Goal: Information Seeking & Learning: Check status

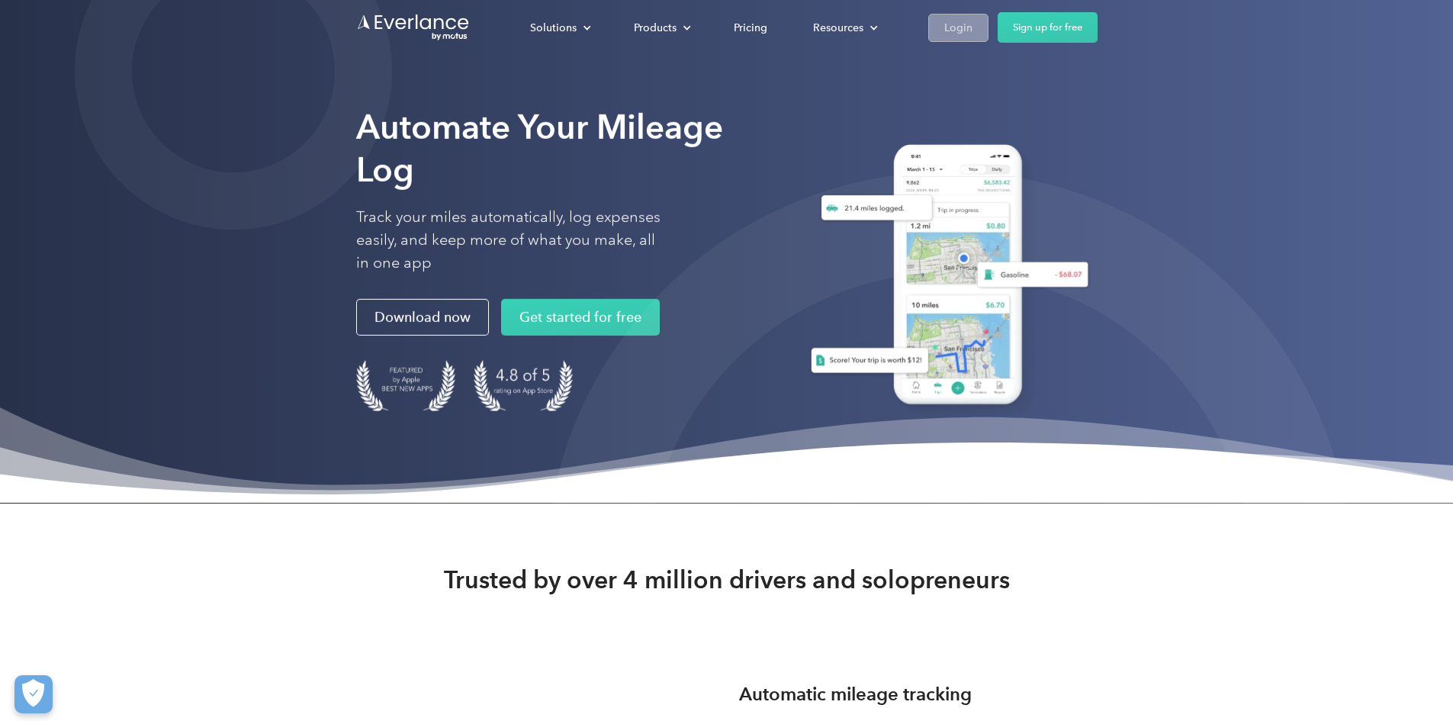
click at [972, 31] on div "Login" at bounding box center [958, 27] width 28 height 19
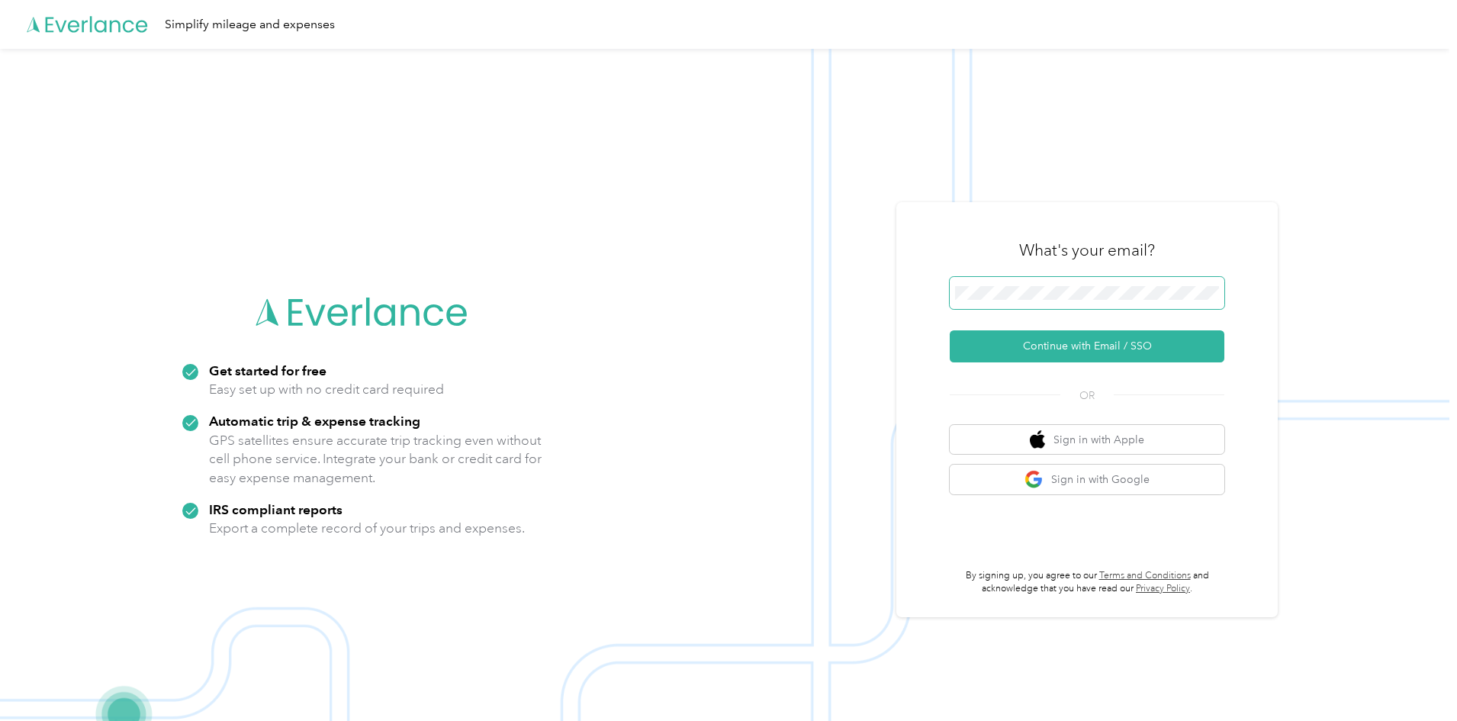
click at [1117, 284] on span at bounding box center [1086, 293] width 275 height 32
click at [1085, 342] on button "Continue with Email / SSO" at bounding box center [1086, 346] width 275 height 32
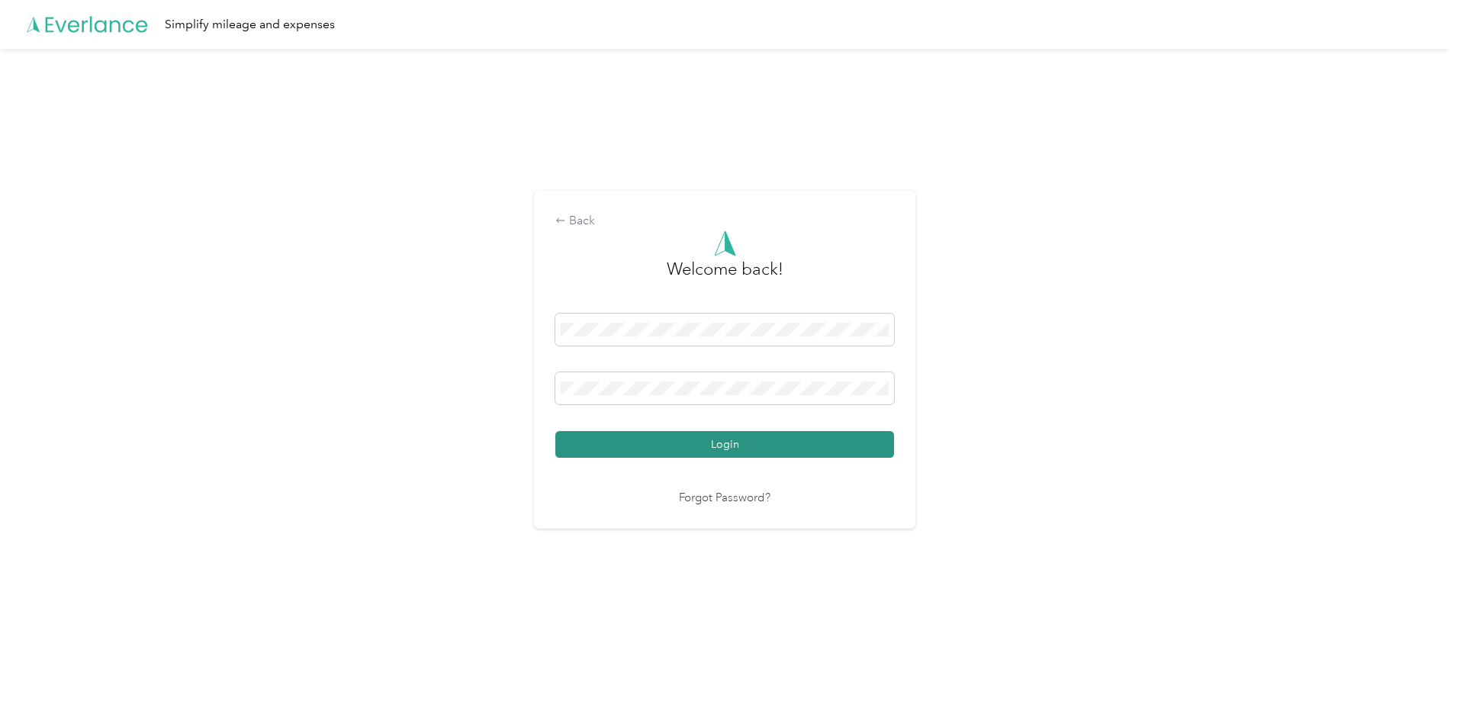
click at [754, 445] on button "Login" at bounding box center [724, 444] width 339 height 27
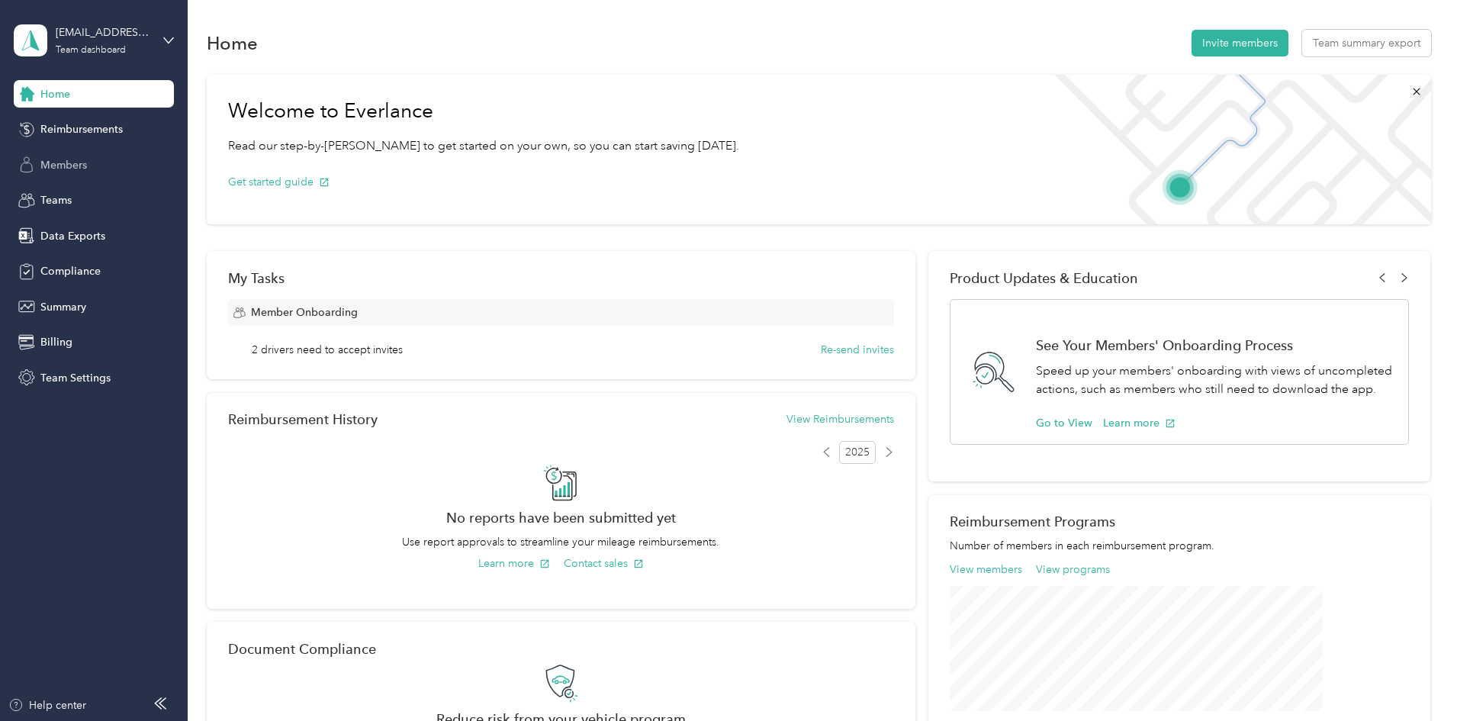
click at [72, 157] on span "Members" at bounding box center [63, 165] width 47 height 16
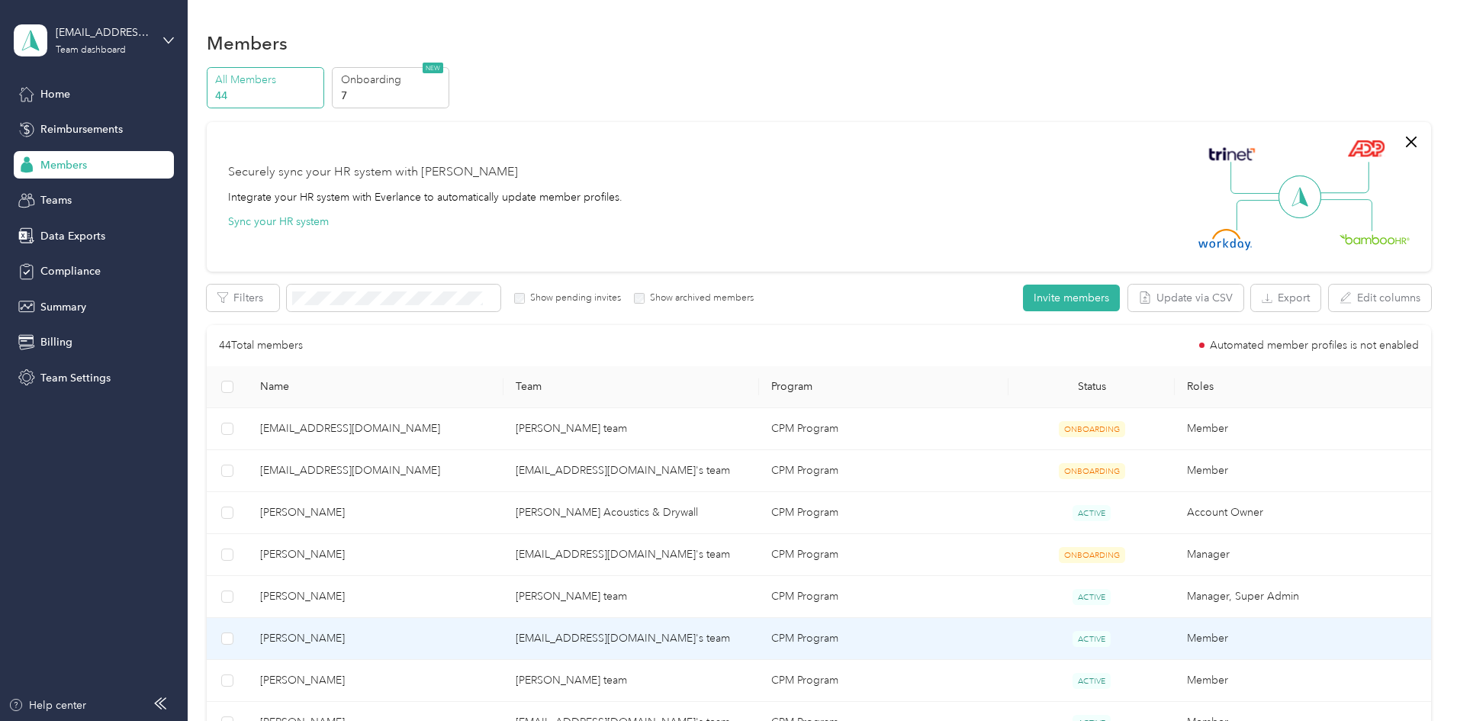
scroll to position [76, 0]
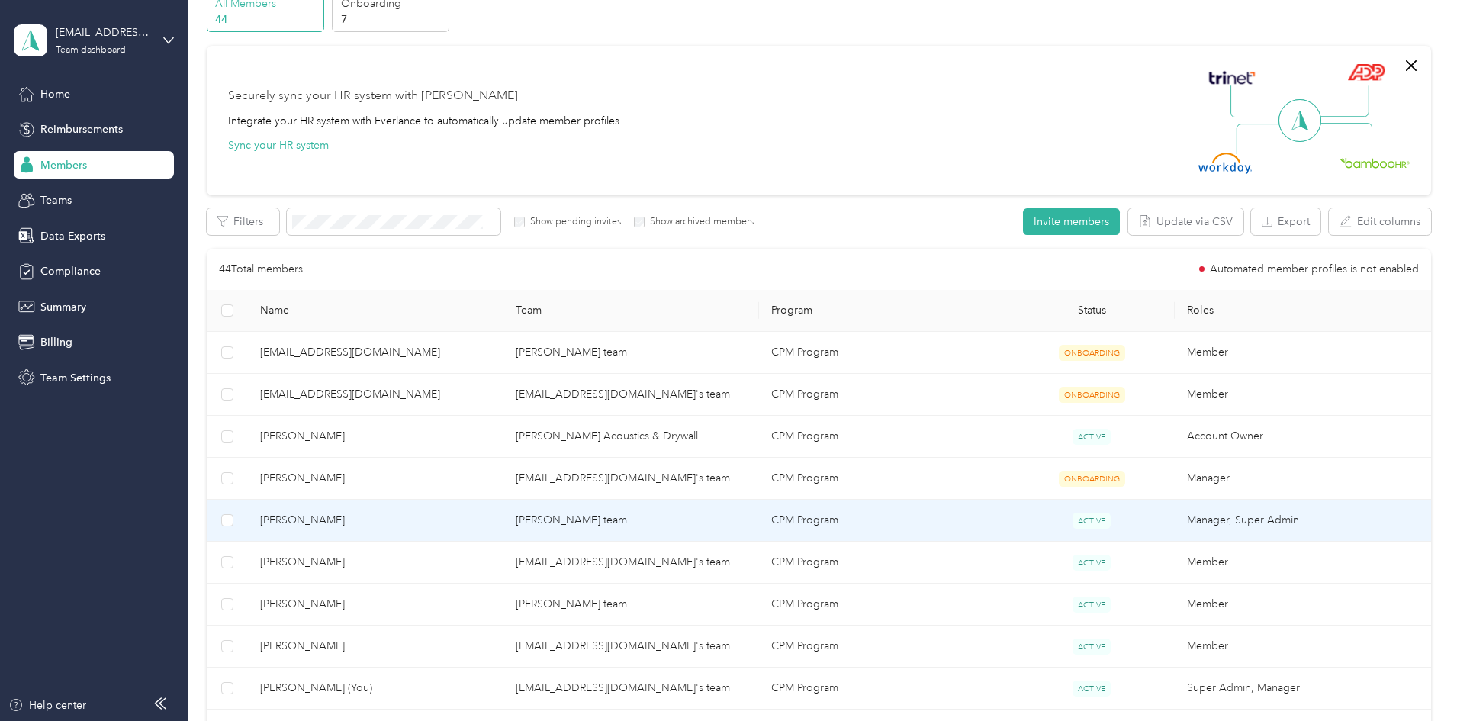
click at [481, 528] on td "[PERSON_NAME]" at bounding box center [375, 520] width 255 height 42
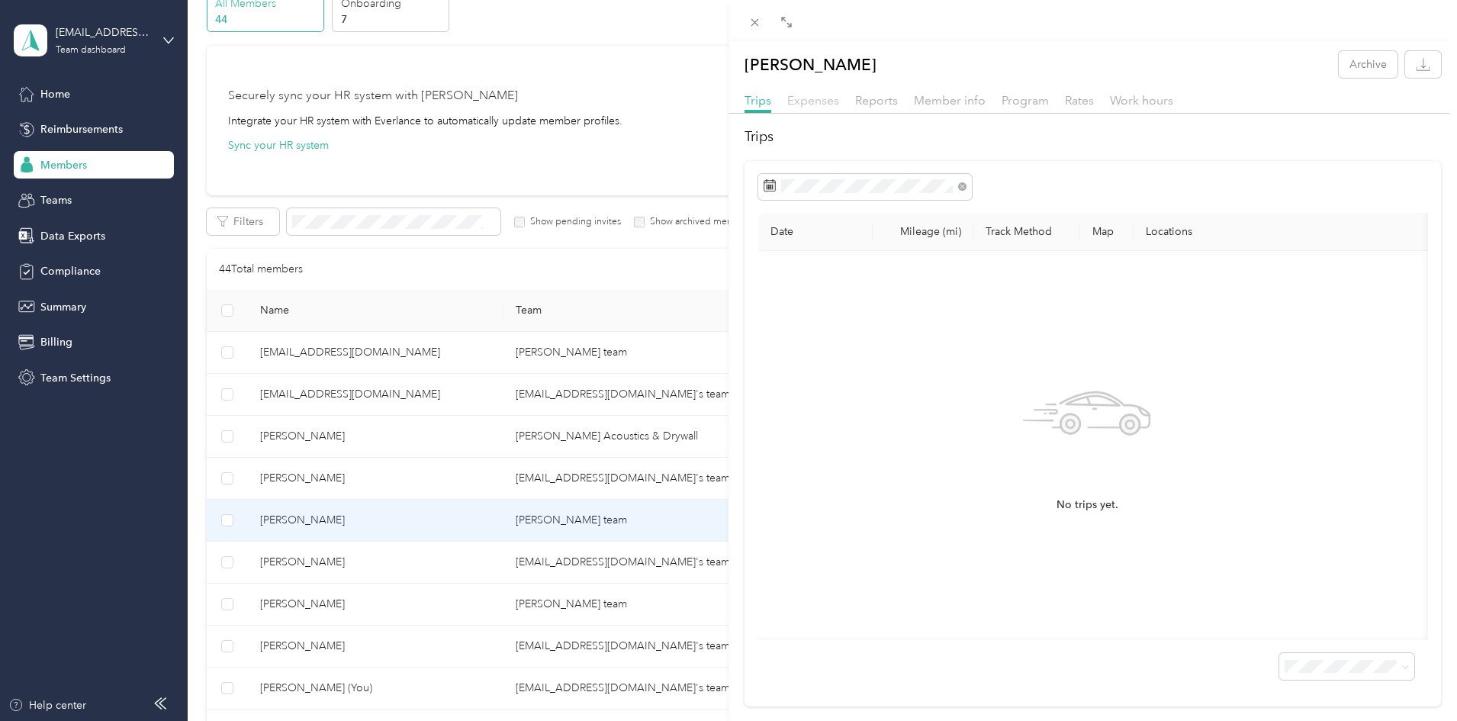
click at [811, 102] on span "Expenses" at bounding box center [813, 100] width 52 height 14
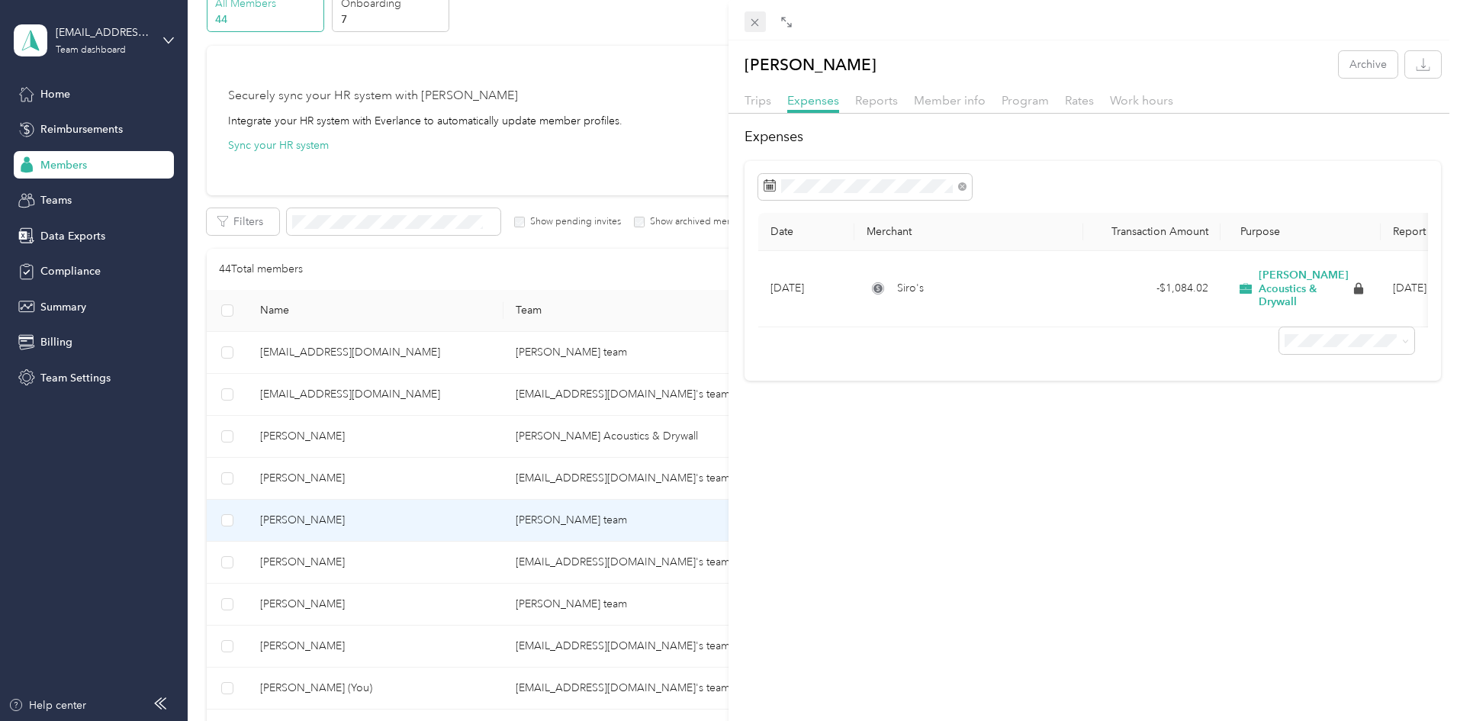
click at [753, 24] on icon at bounding box center [755, 23] width 8 height 8
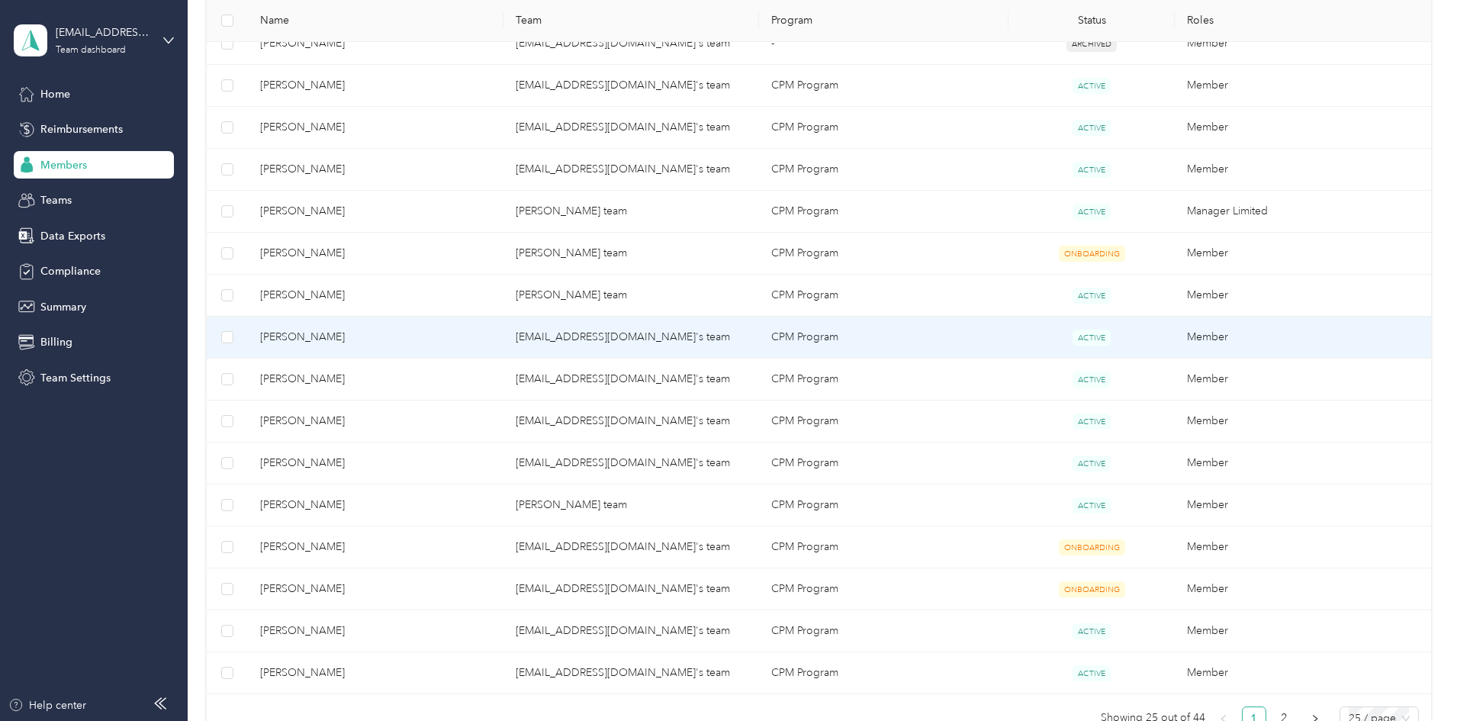
scroll to position [839, 0]
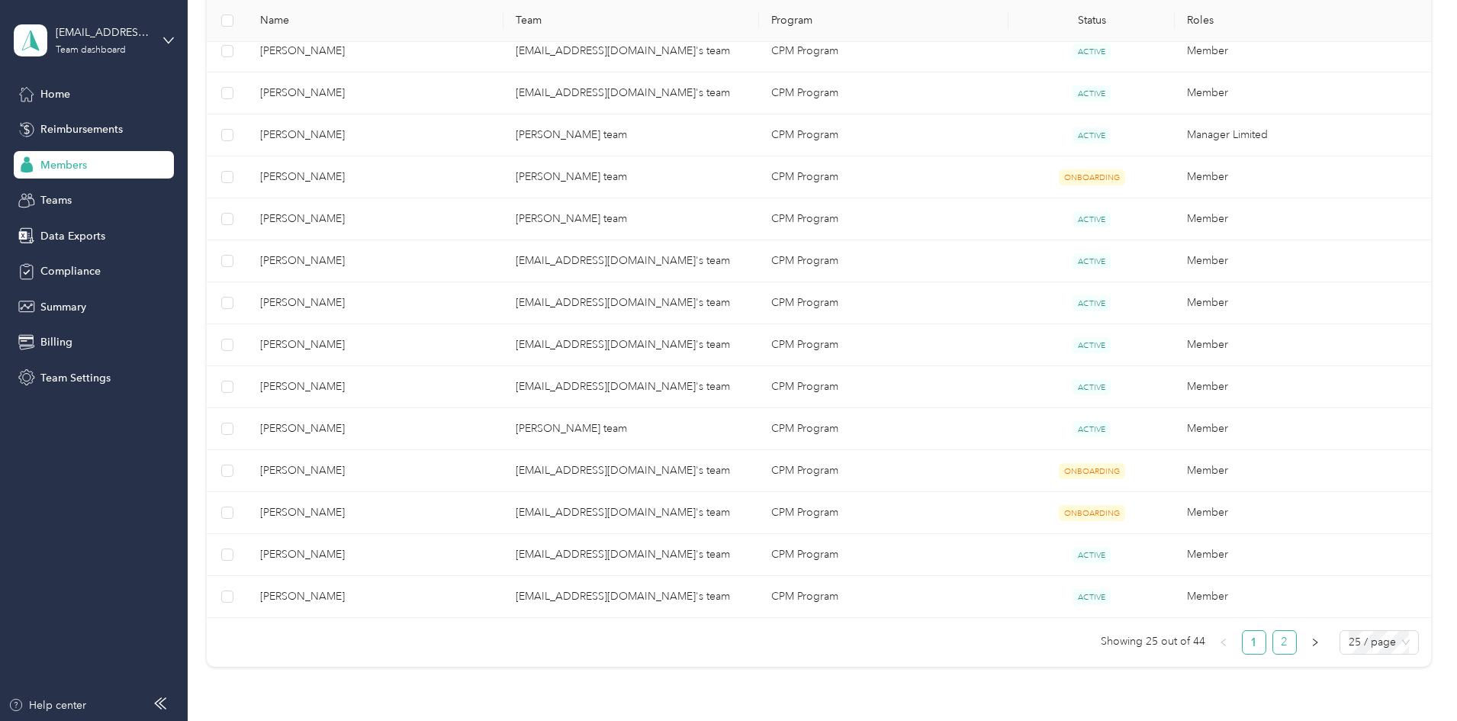
click at [1273, 641] on link "2" at bounding box center [1284, 642] width 23 height 23
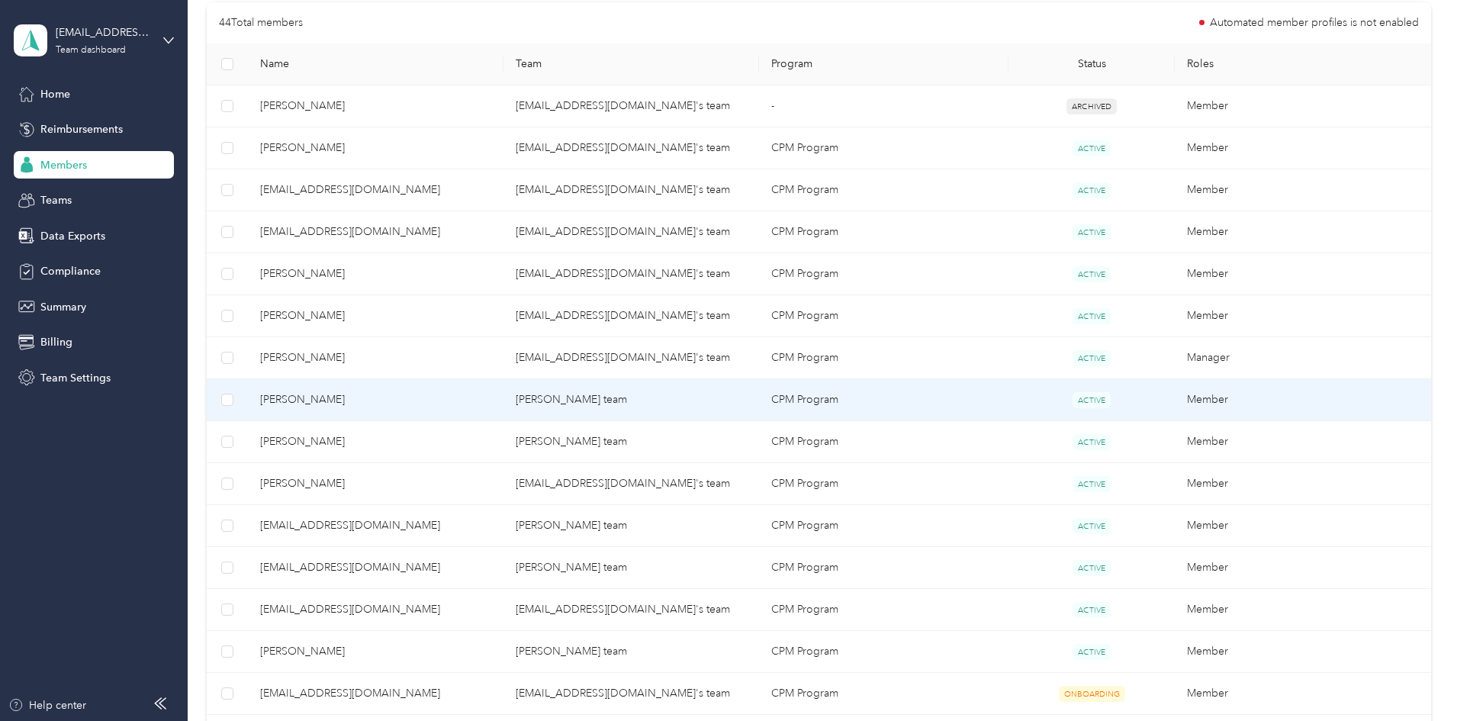
scroll to position [399, 0]
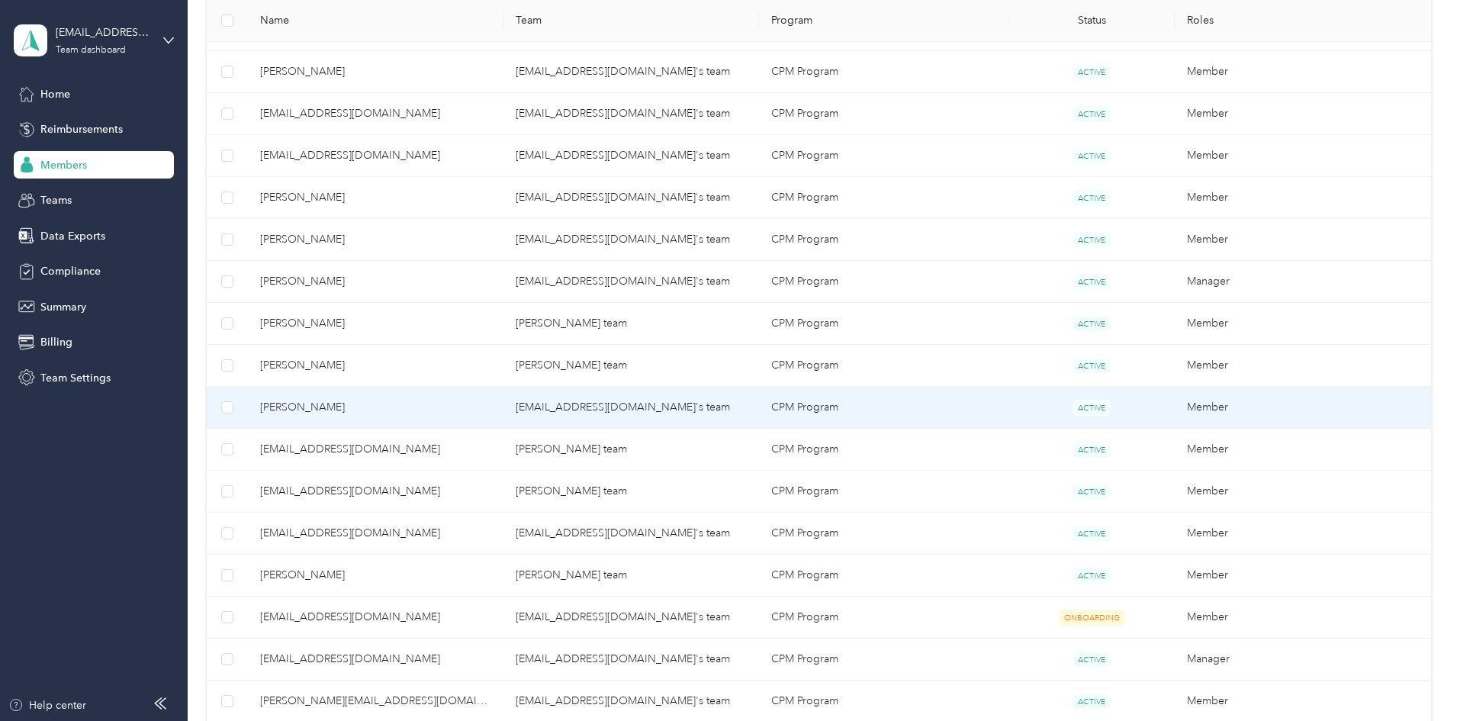
click at [491, 413] on span "[PERSON_NAME]" at bounding box center [375, 407] width 231 height 17
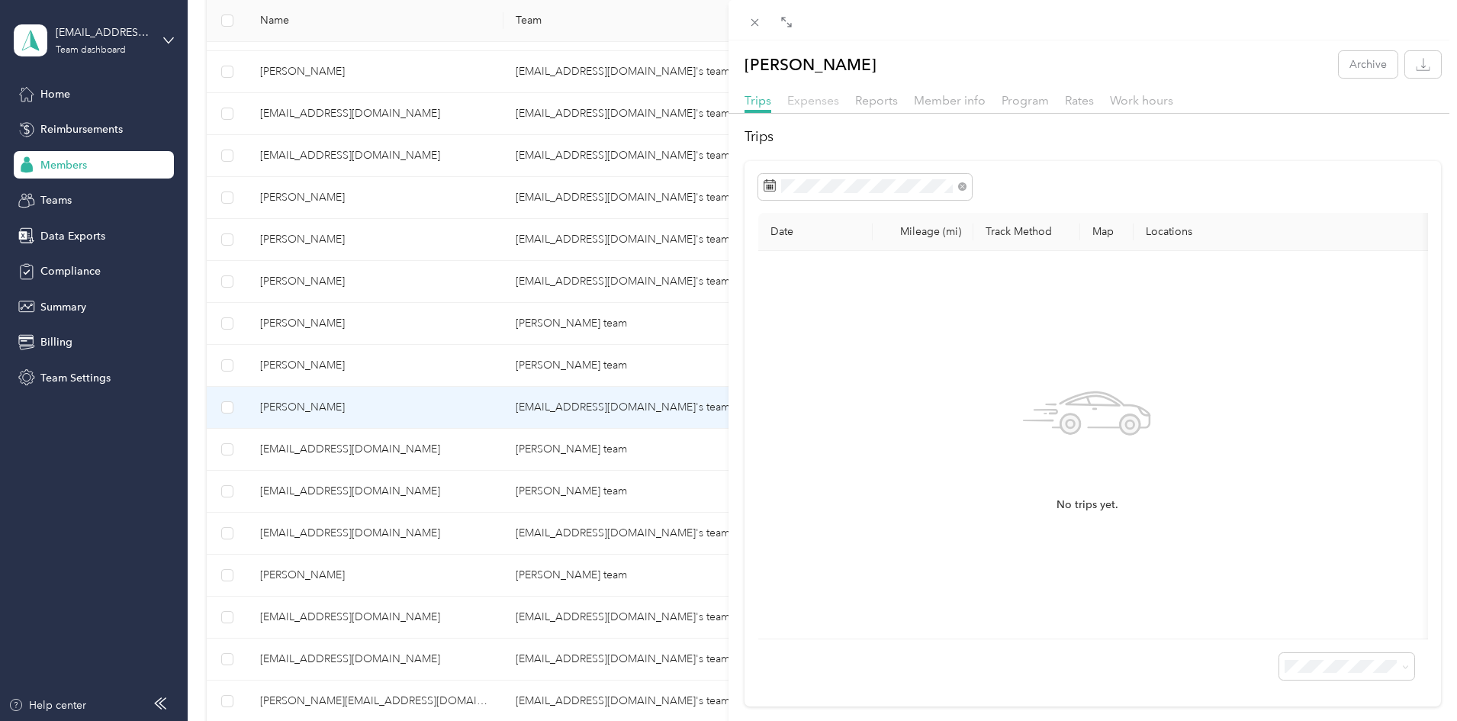
click at [813, 96] on span "Expenses" at bounding box center [813, 100] width 52 height 14
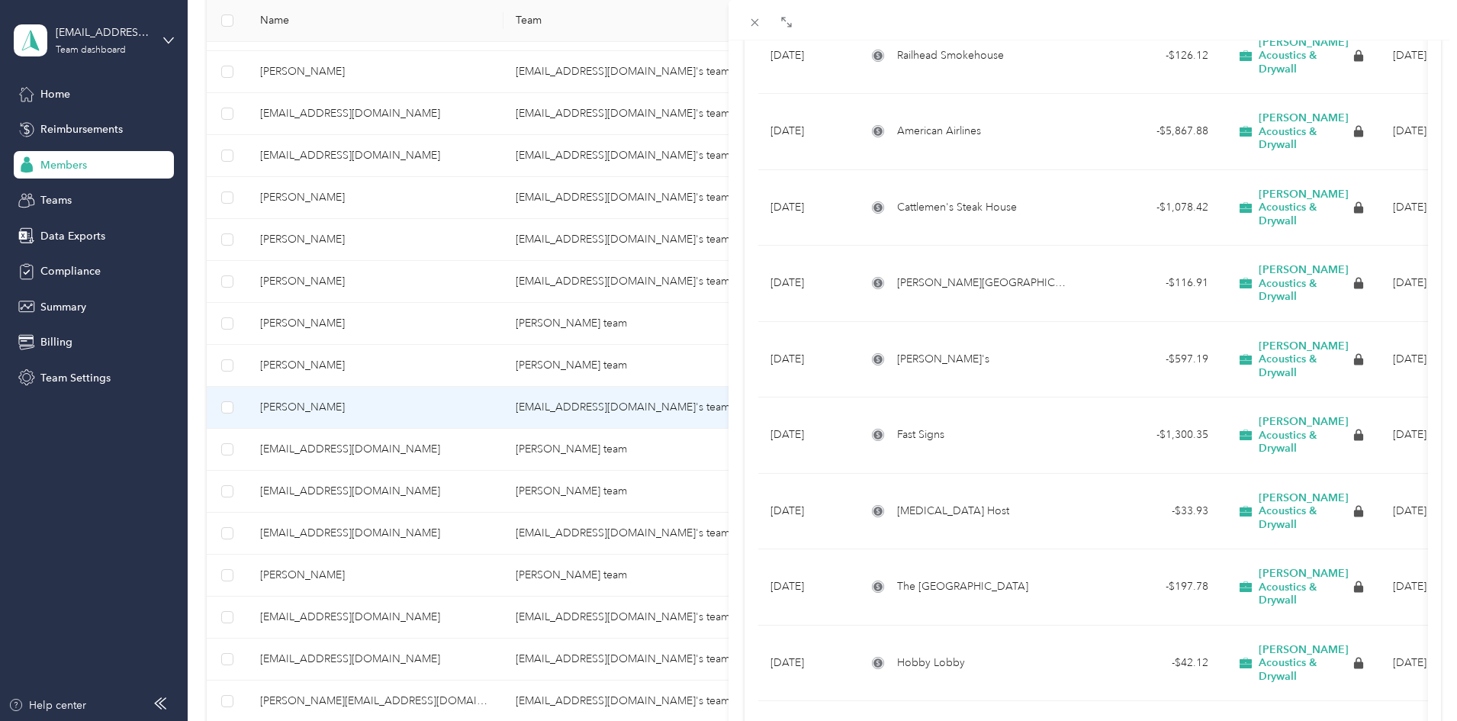
scroll to position [1209, 0]
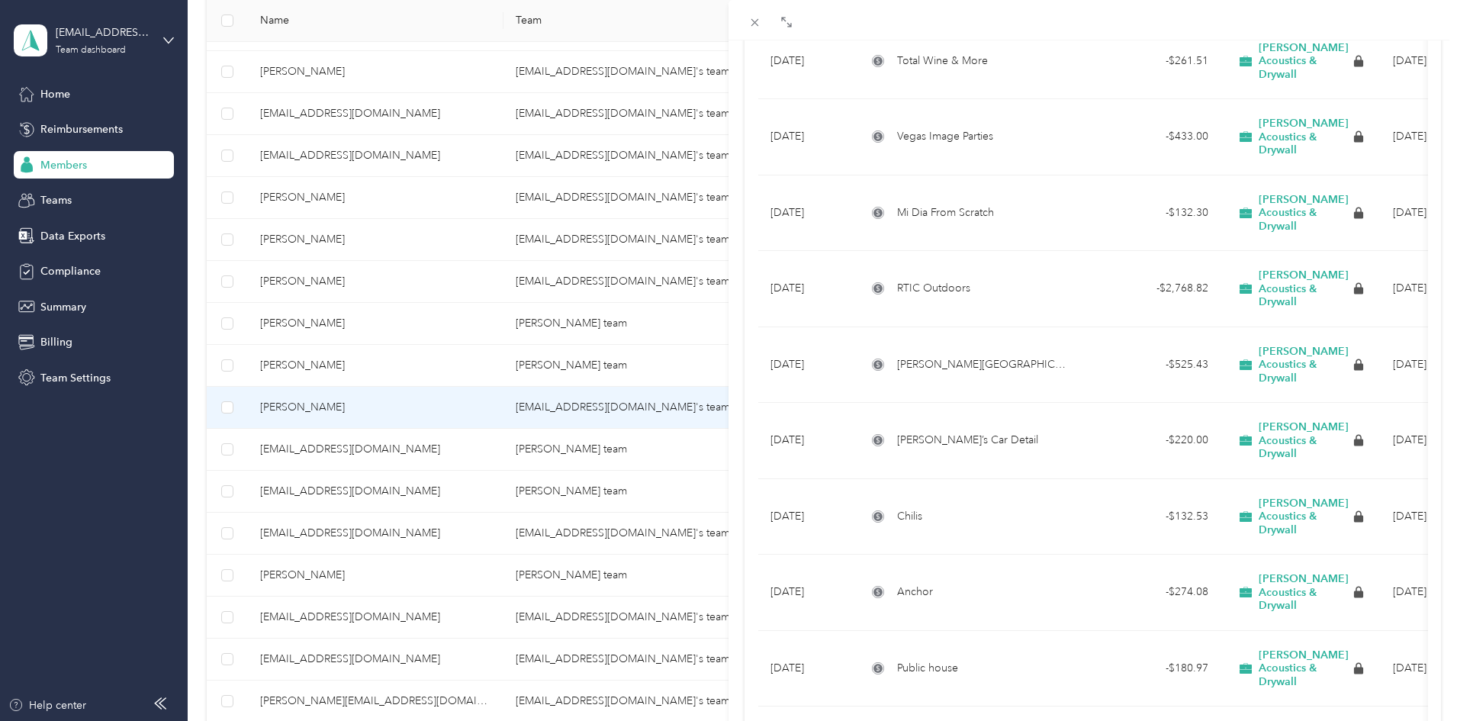
scroll to position [2201, 0]
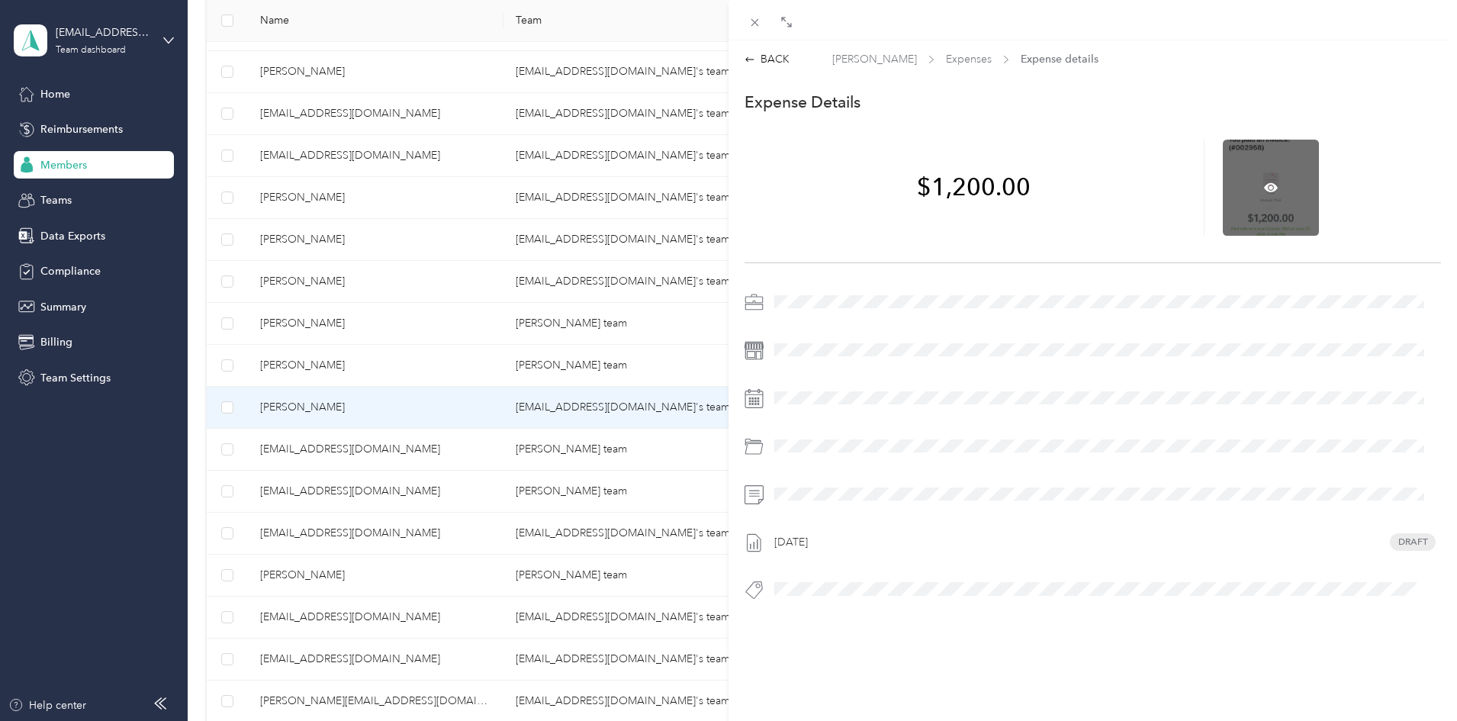
click at [1247, 172] on div at bounding box center [1270, 188] width 96 height 96
click at [1269, 186] on icon at bounding box center [1271, 187] width 5 height 5
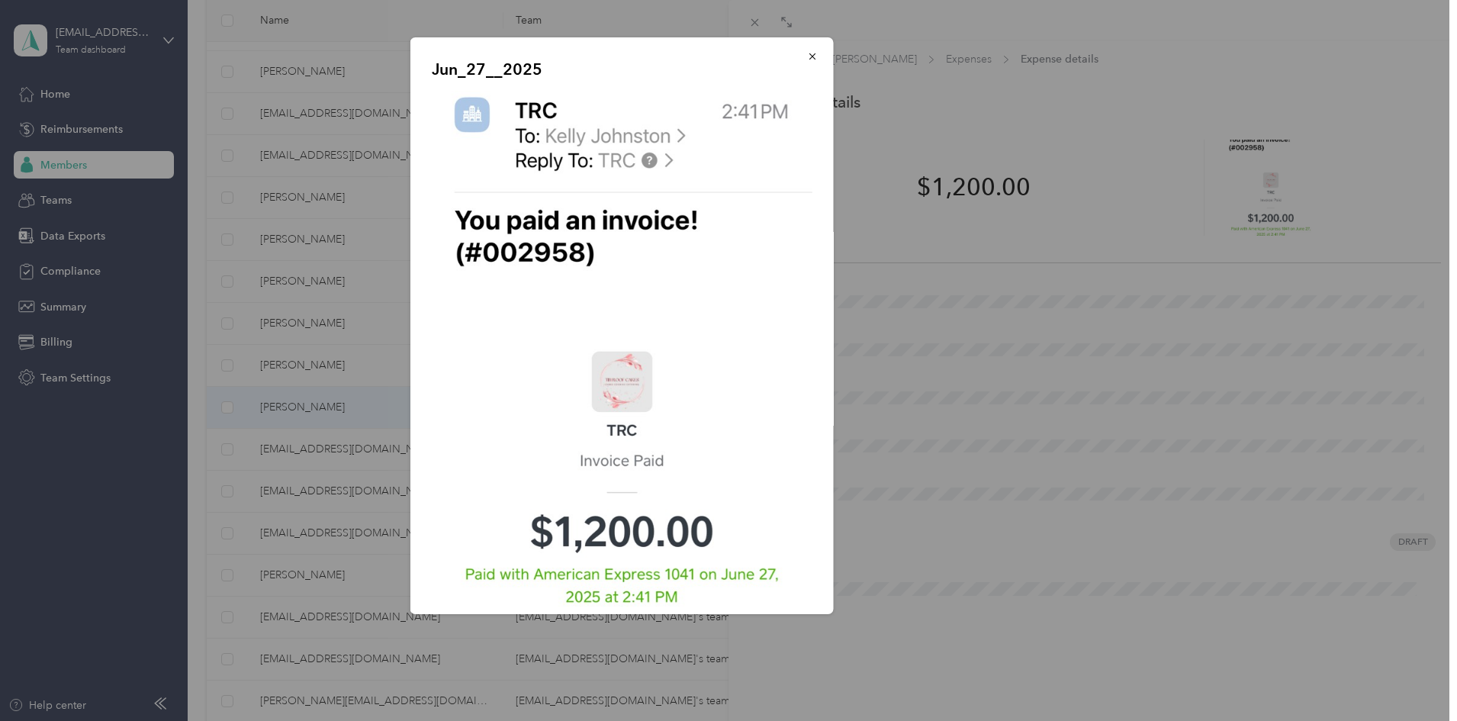
click at [631, 374] on img at bounding box center [622, 410] width 381 height 638
click at [643, 159] on img at bounding box center [622, 410] width 381 height 638
click at [662, 160] on img at bounding box center [622, 410] width 381 height 638
click at [625, 361] on img at bounding box center [622, 410] width 381 height 638
click at [604, 371] on img at bounding box center [622, 410] width 381 height 638
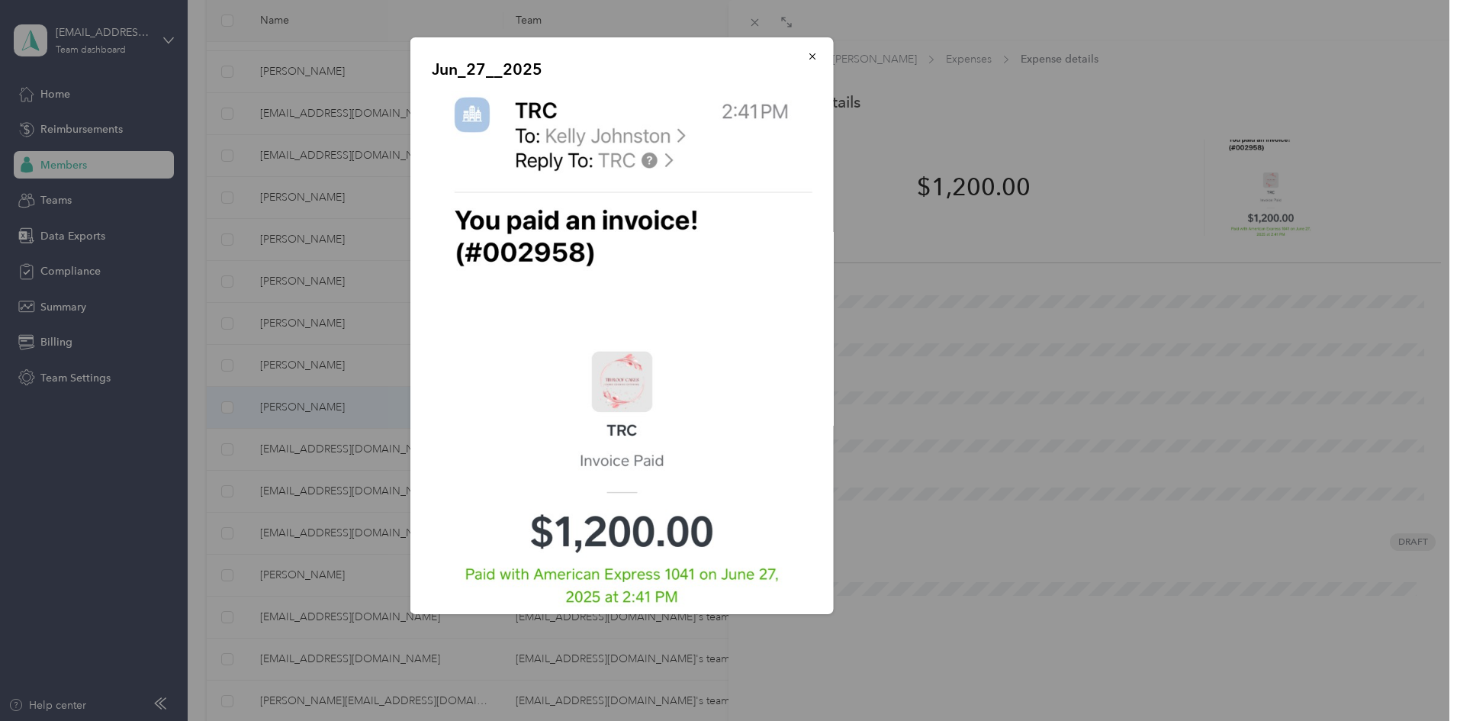
click at [604, 371] on img at bounding box center [622, 410] width 381 height 638
click at [808, 56] on icon "button" at bounding box center [811, 56] width 6 height 6
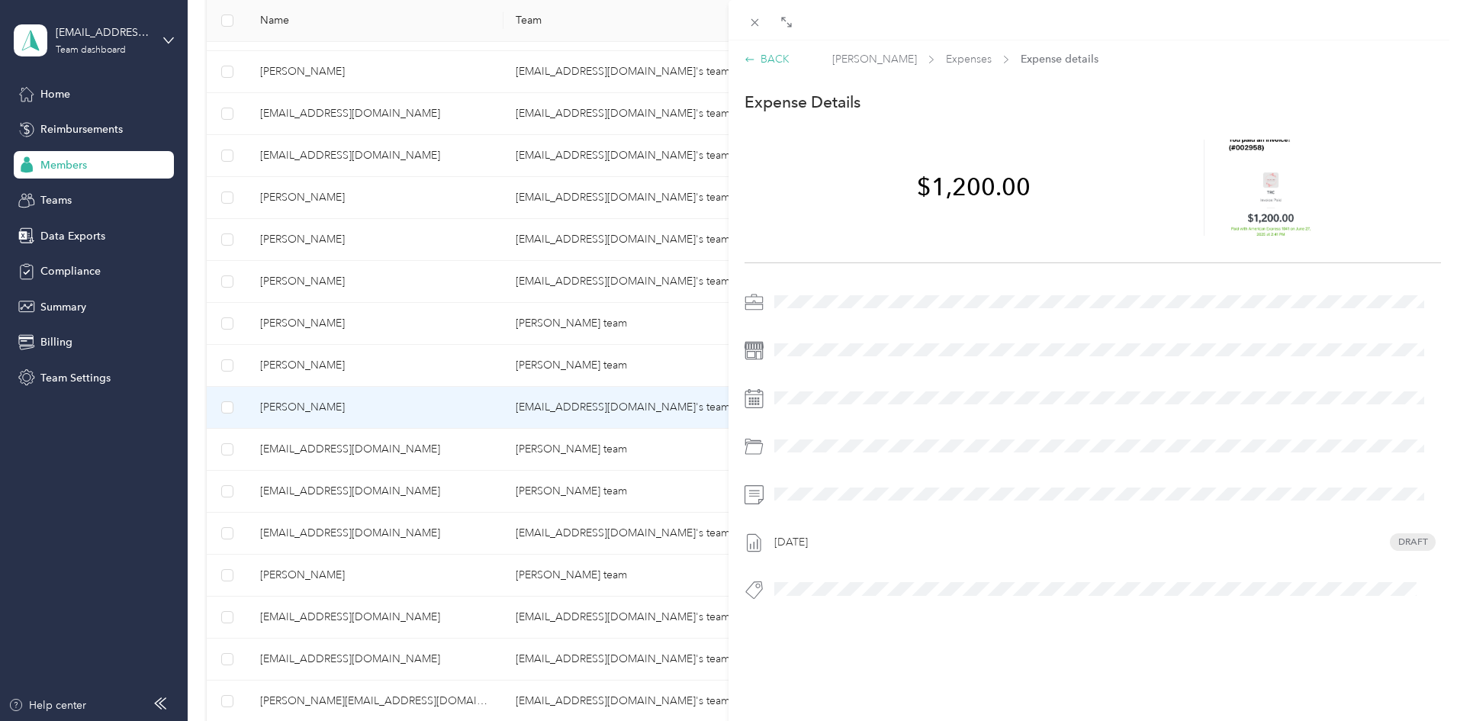
click at [776, 59] on div "BACK" at bounding box center [766, 59] width 45 height 16
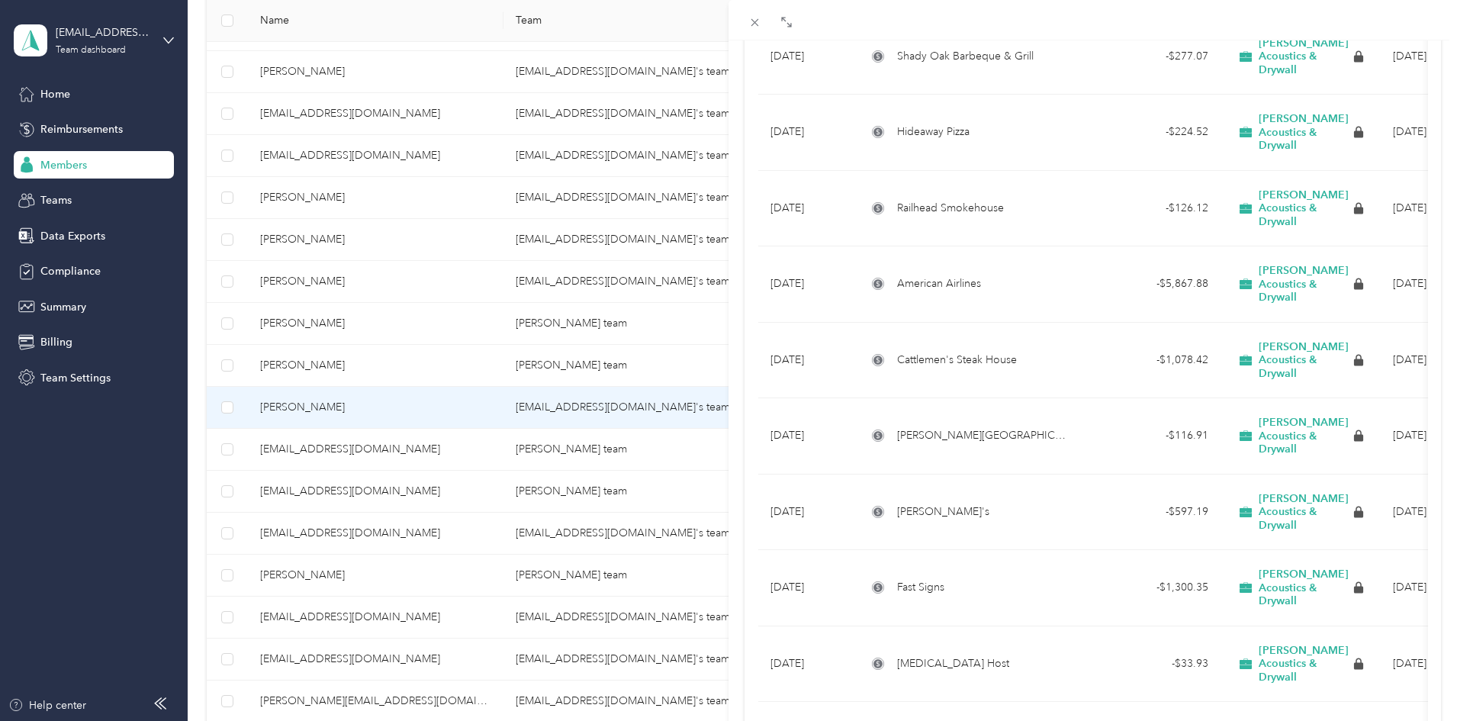
scroll to position [1209, 0]
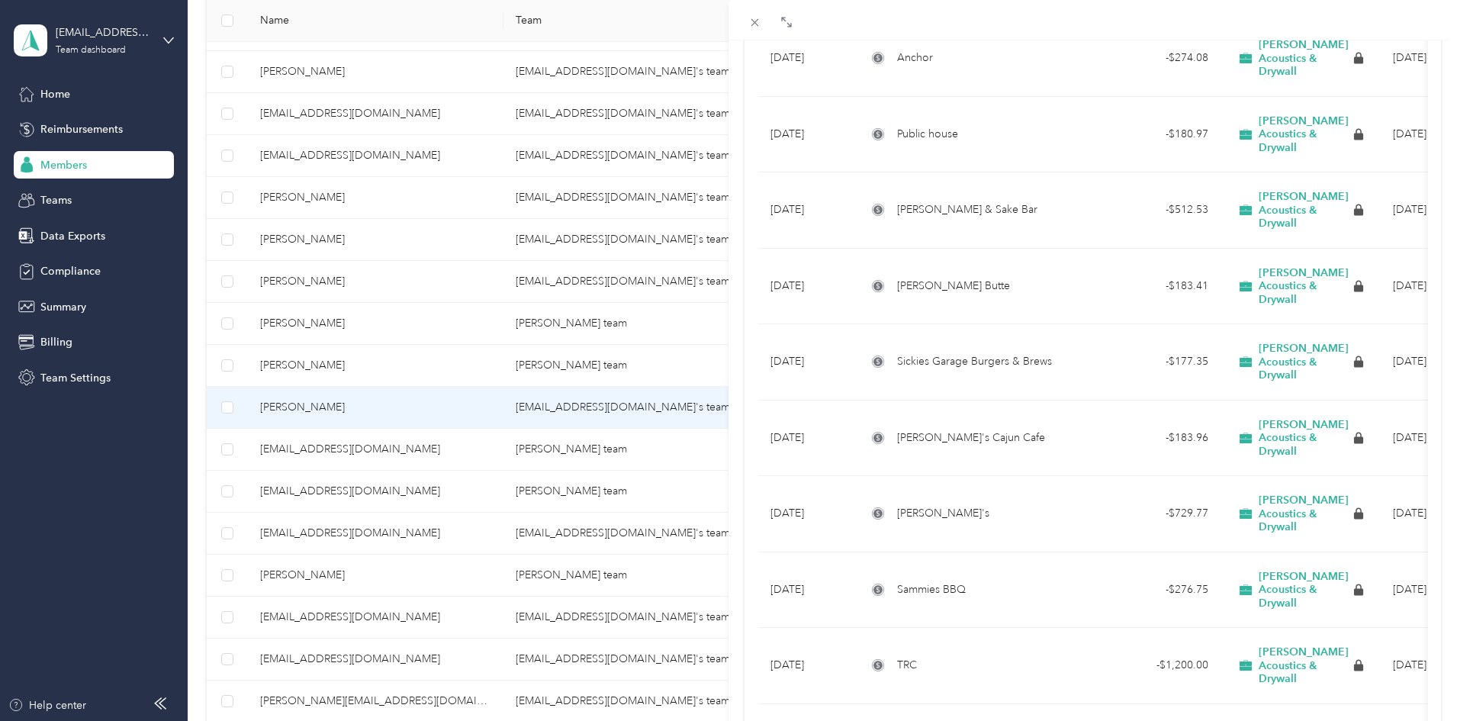
scroll to position [2773, 0]
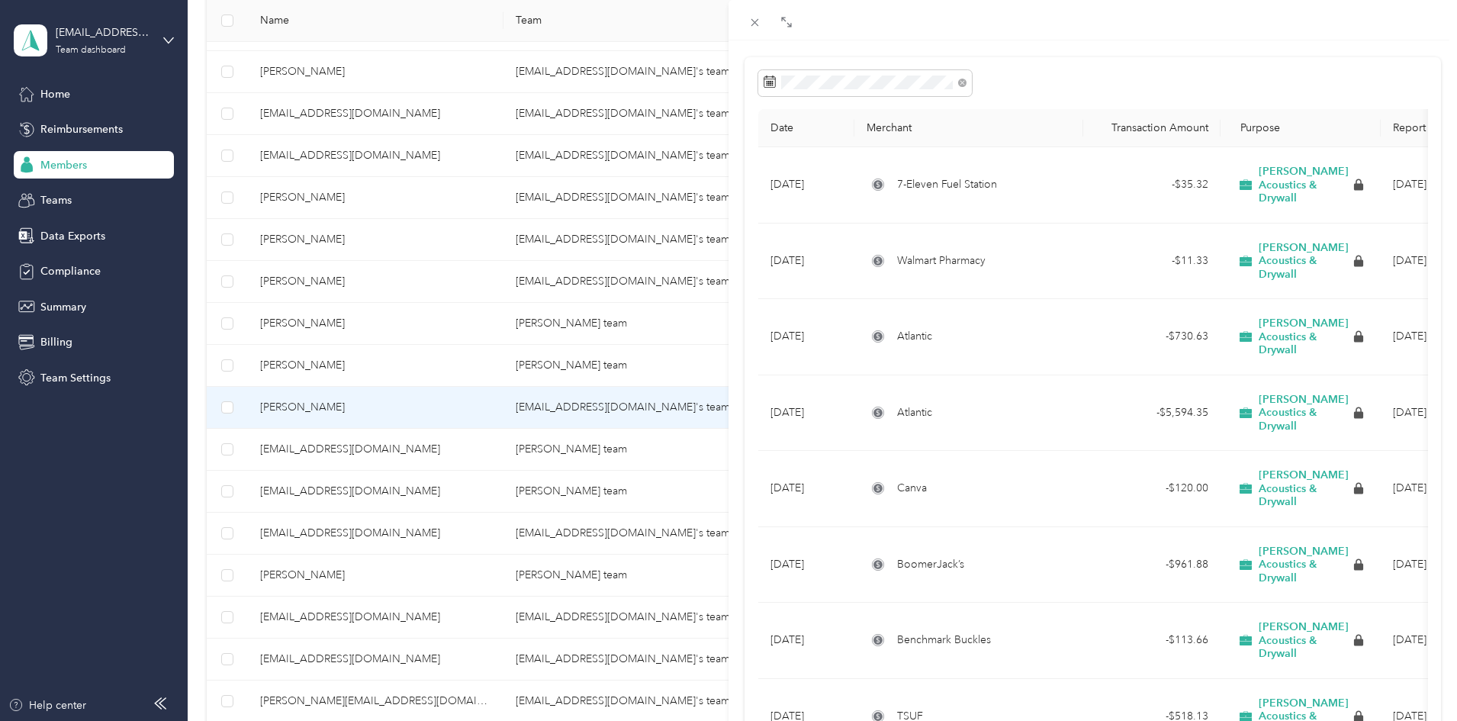
scroll to position [27, 0]
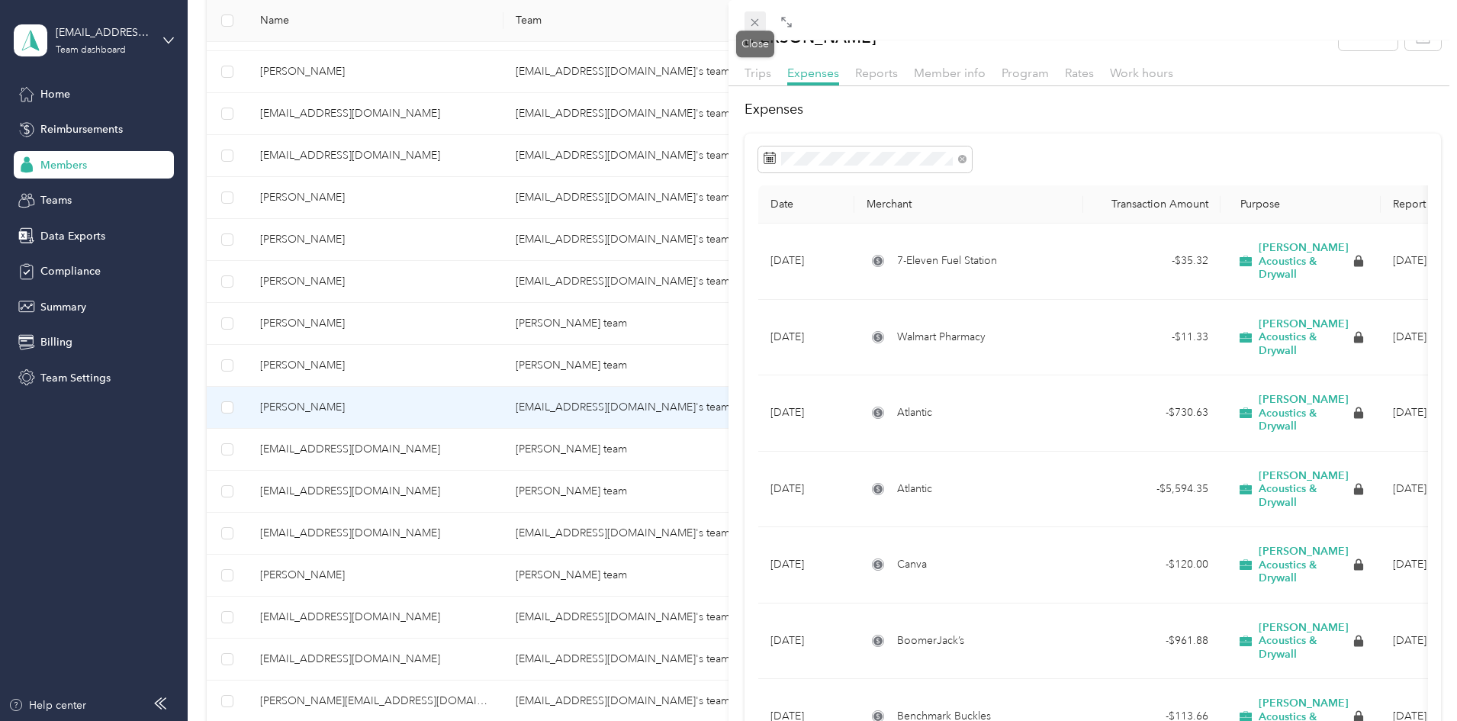
click at [752, 26] on icon at bounding box center [755, 23] width 8 height 8
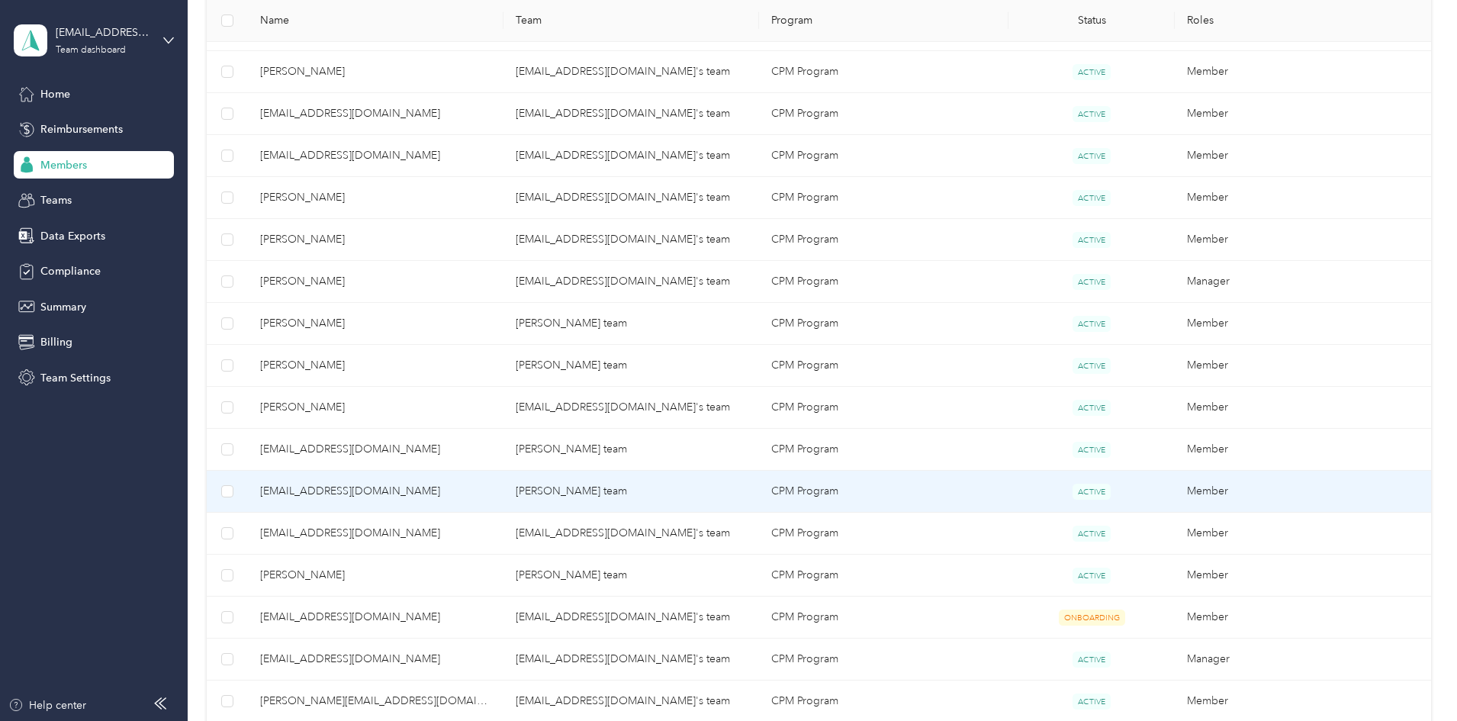
scroll to position [323, 0]
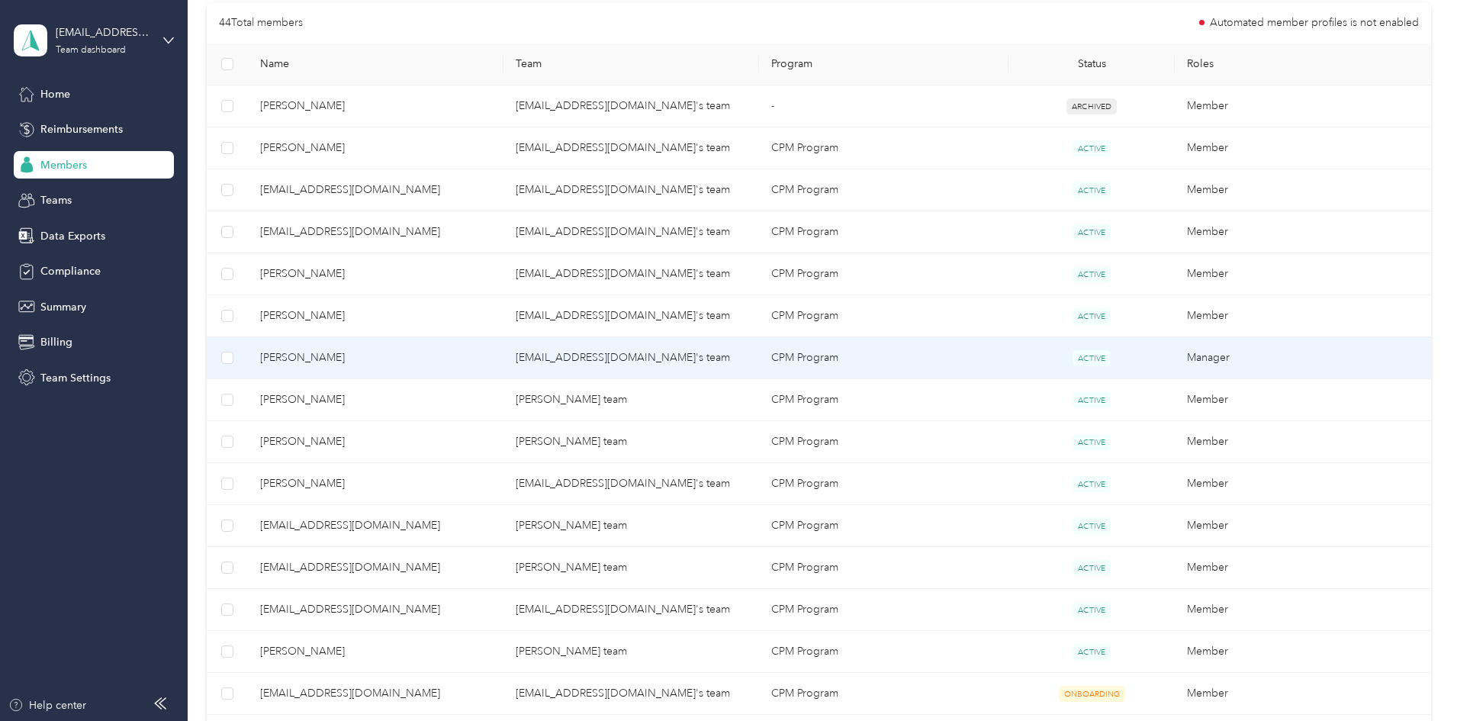
click at [475, 370] on td "[PERSON_NAME]" at bounding box center [375, 358] width 255 height 42
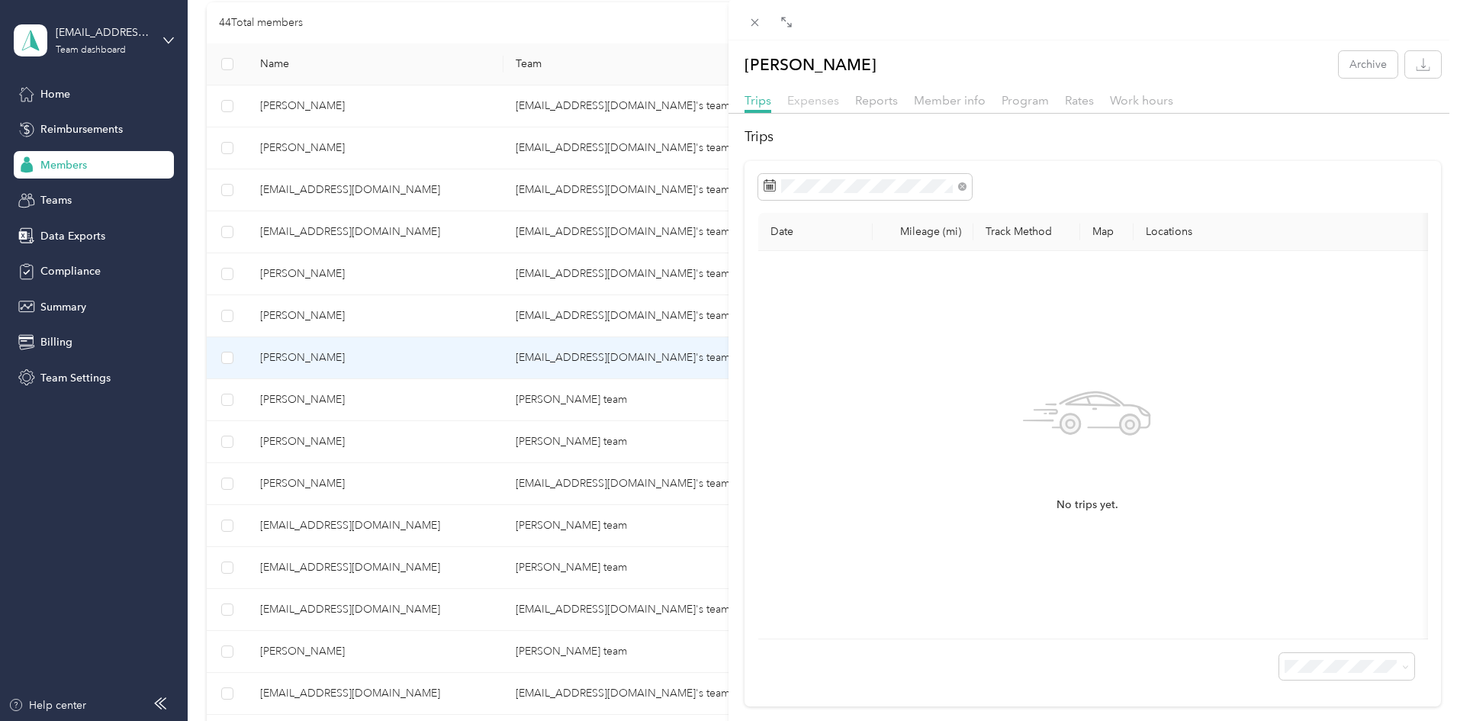
click at [802, 104] on span "Expenses" at bounding box center [813, 100] width 52 height 14
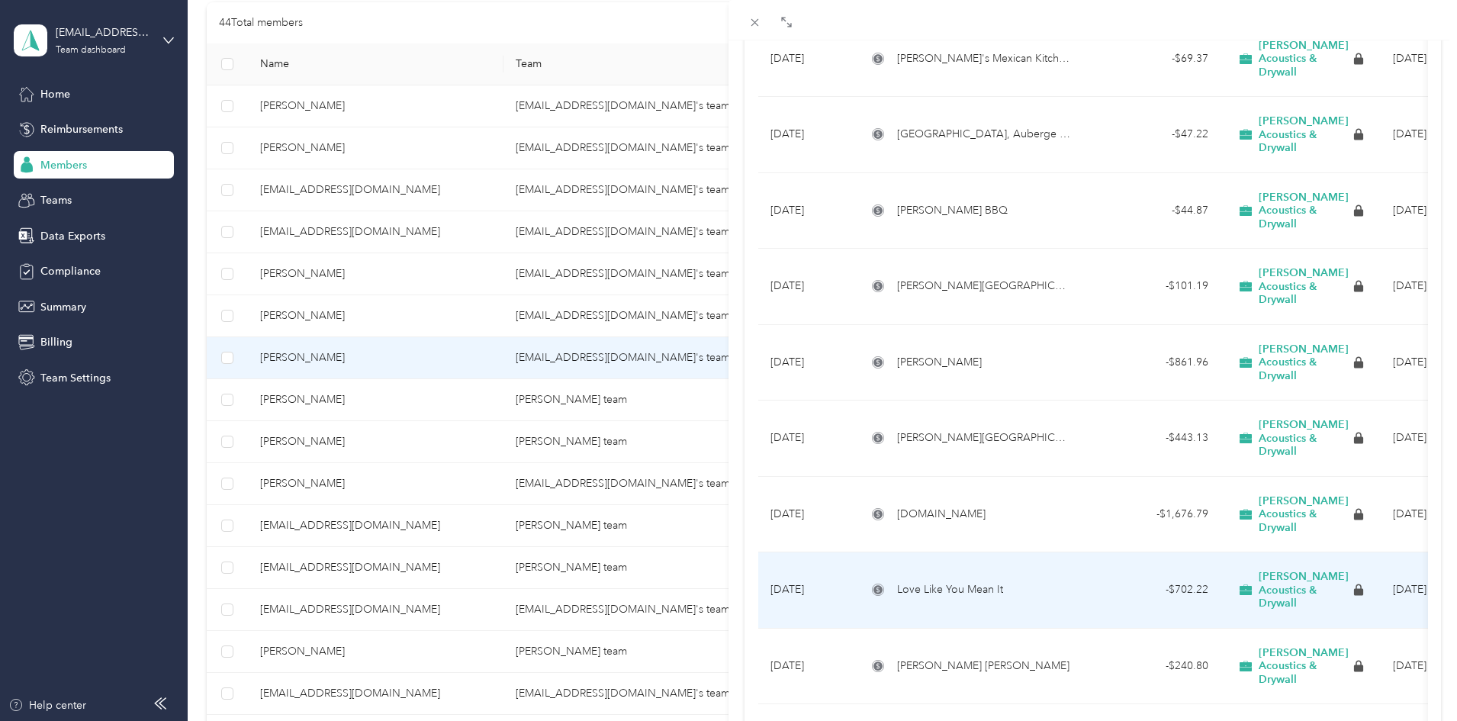
click at [1032, 581] on div "Love Like You Mean It" at bounding box center [968, 589] width 204 height 17
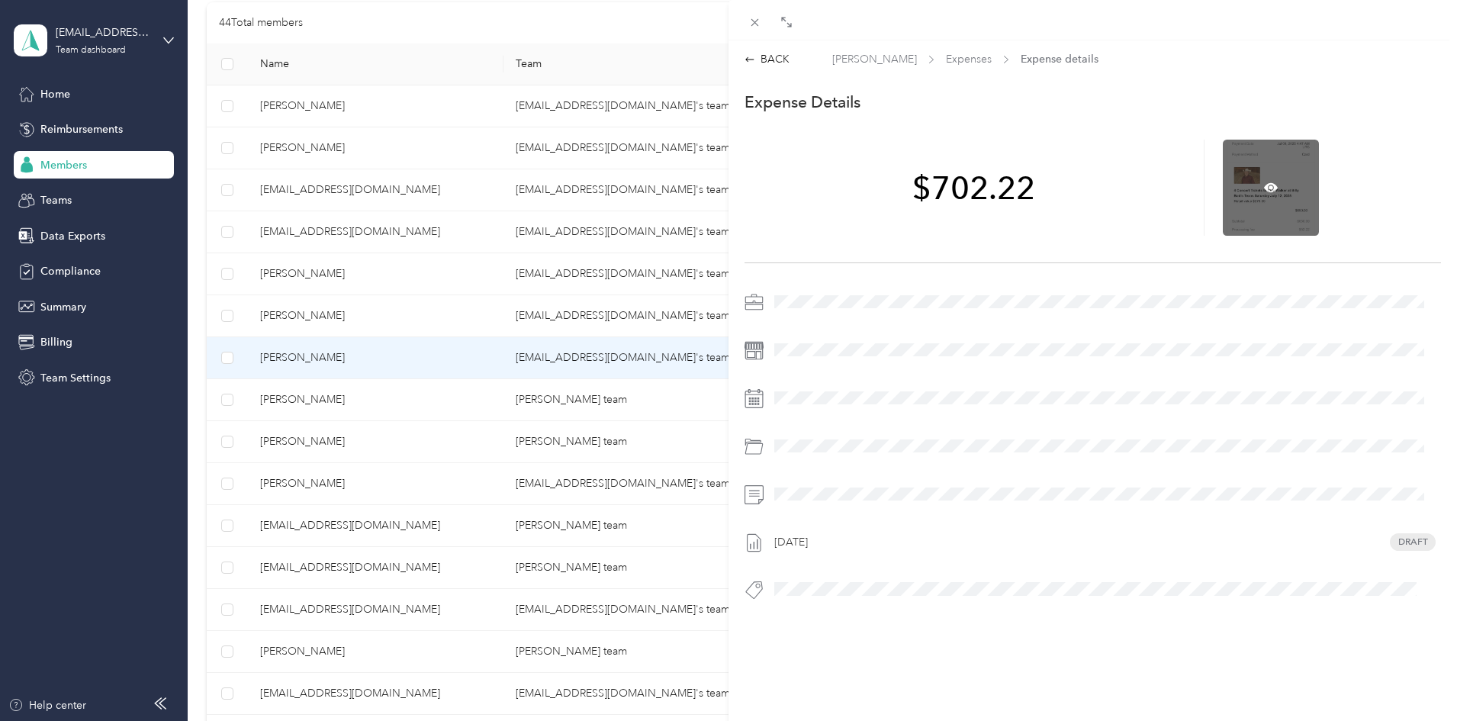
click at [1235, 188] on div at bounding box center [1270, 188] width 96 height 96
click at [1266, 191] on icon at bounding box center [1271, 186] width 14 height 9
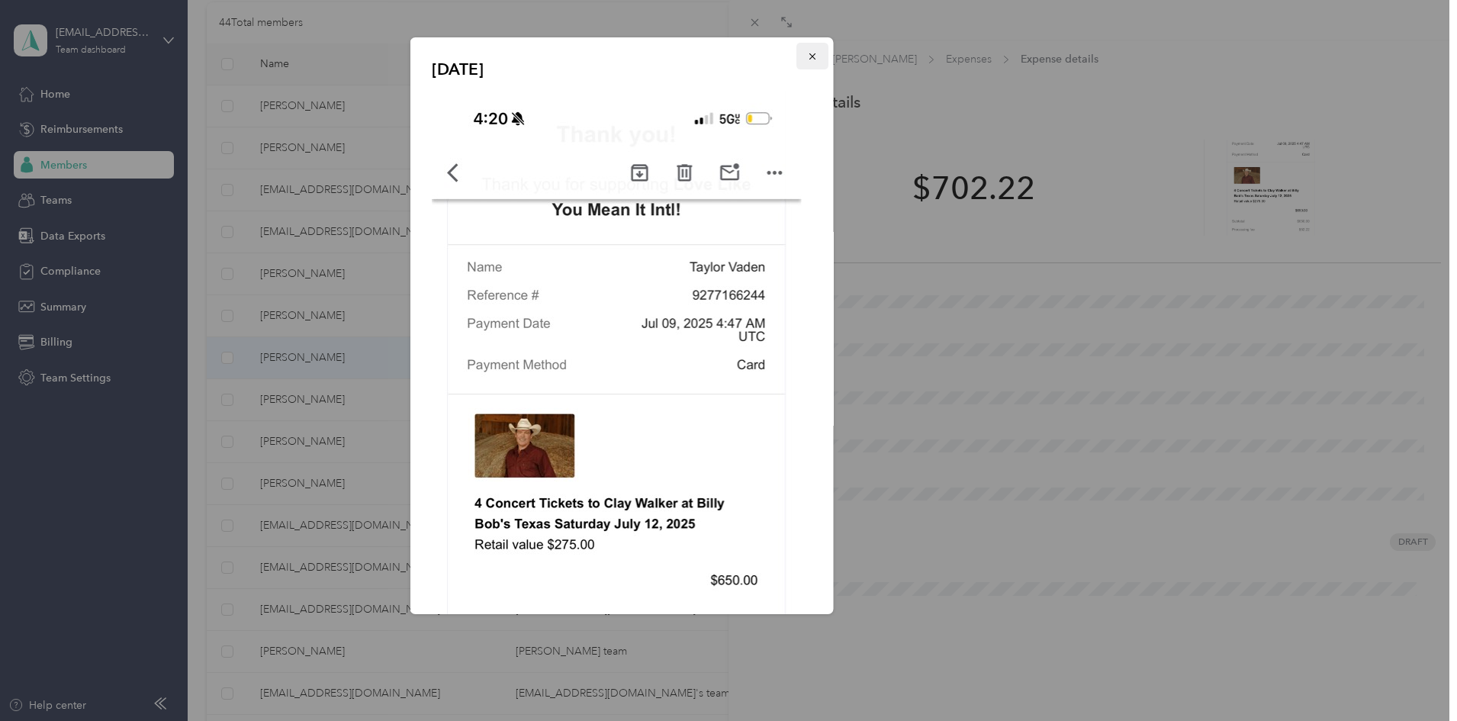
click at [808, 55] on icon "button" at bounding box center [811, 56] width 6 height 6
